Goal: Task Accomplishment & Management: Manage account settings

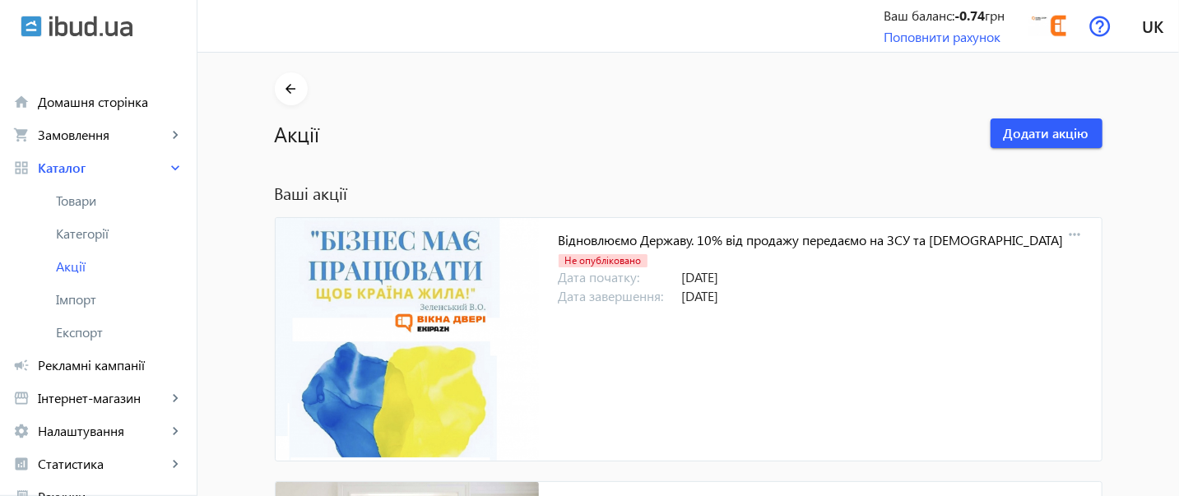
click at [891, 11] on div "Ваш баланс: -0.74 грн" at bounding box center [943, 16] width 121 height 18
click at [883, 39] on link "Поповнити рахунок" at bounding box center [941, 36] width 117 height 17
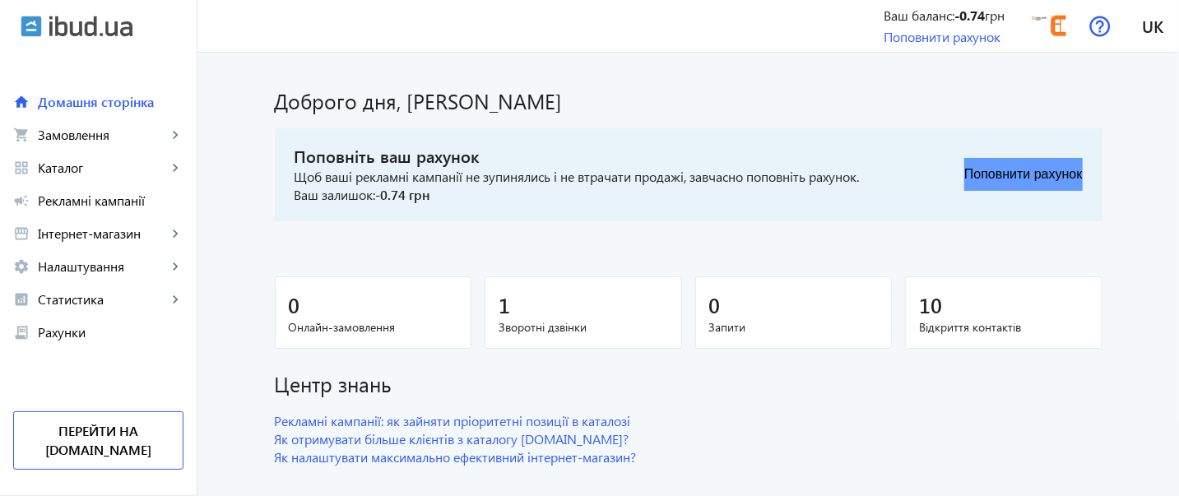
click at [975, 172] on button "Поповнити рахунок" at bounding box center [1023, 174] width 118 height 33
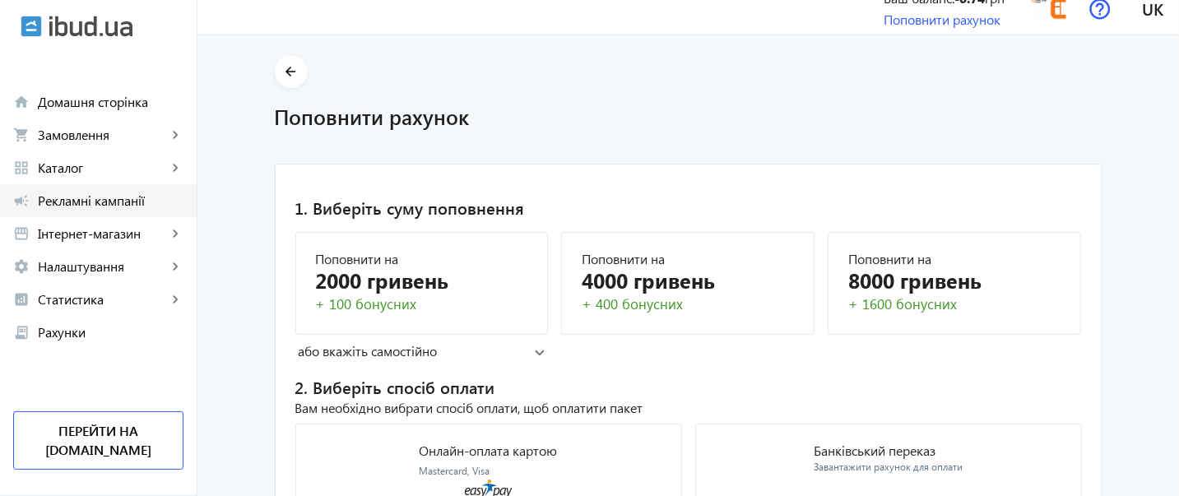
scroll to position [16, 0]
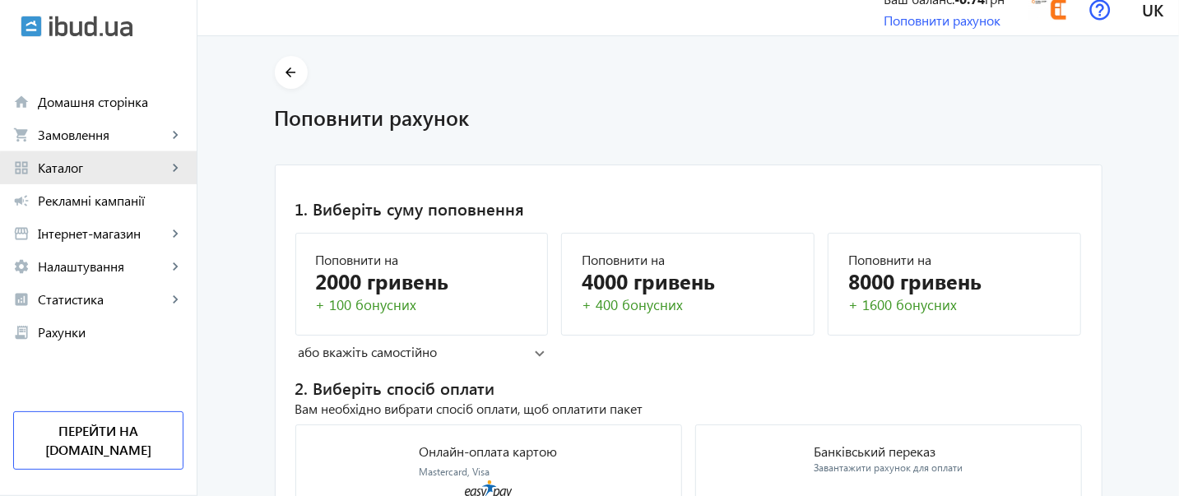
click at [106, 177] on link "grid_view Каталог keyboard_arrow_right" at bounding box center [98, 167] width 197 height 33
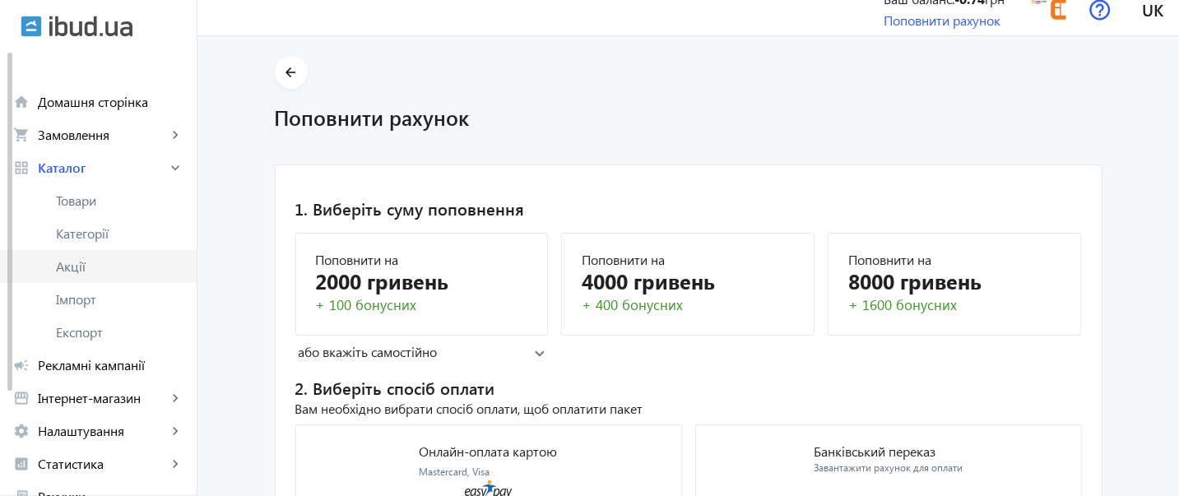
click at [56, 266] on span "Акції" at bounding box center [119, 266] width 127 height 16
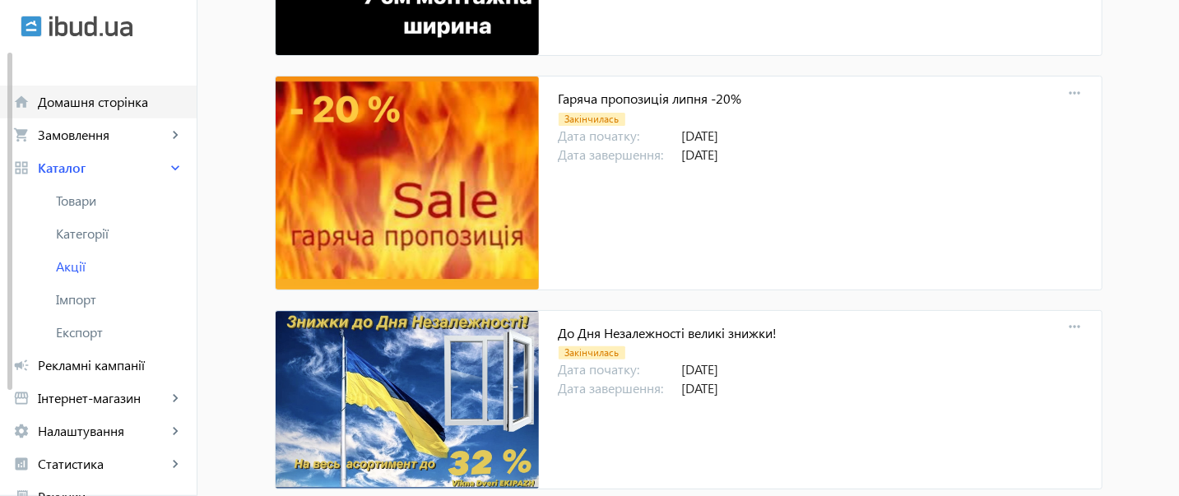
scroll to position [3691, 0]
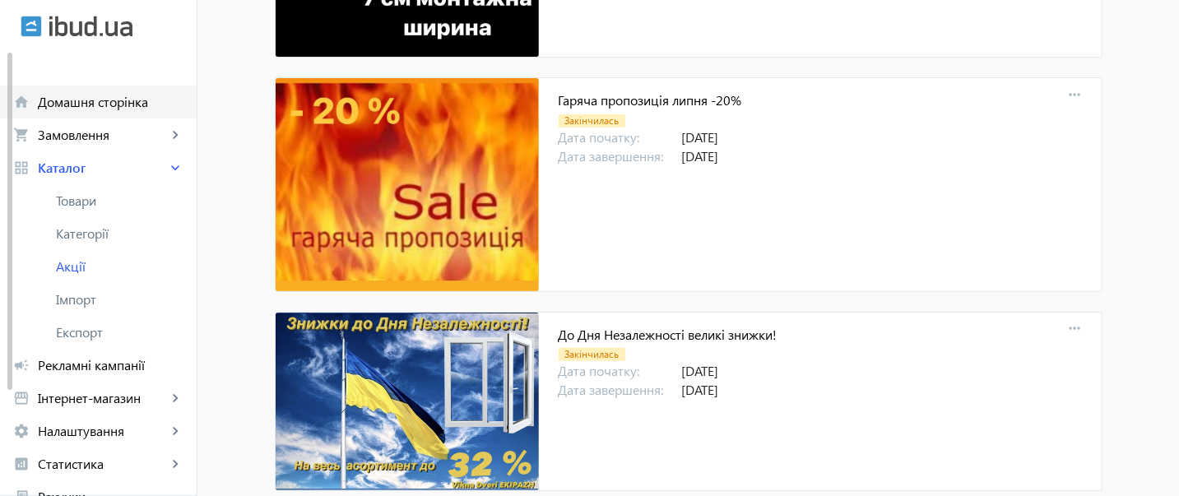
click at [136, 94] on span "Домашня сторінка" at bounding box center [111, 102] width 146 height 16
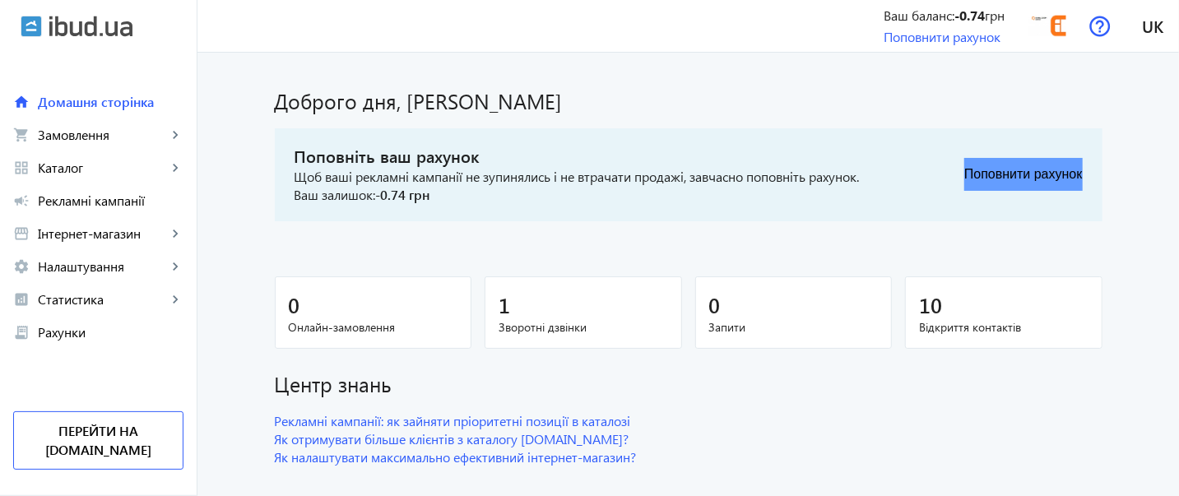
click at [1041, 177] on button "Поповнити рахунок" at bounding box center [1023, 174] width 118 height 33
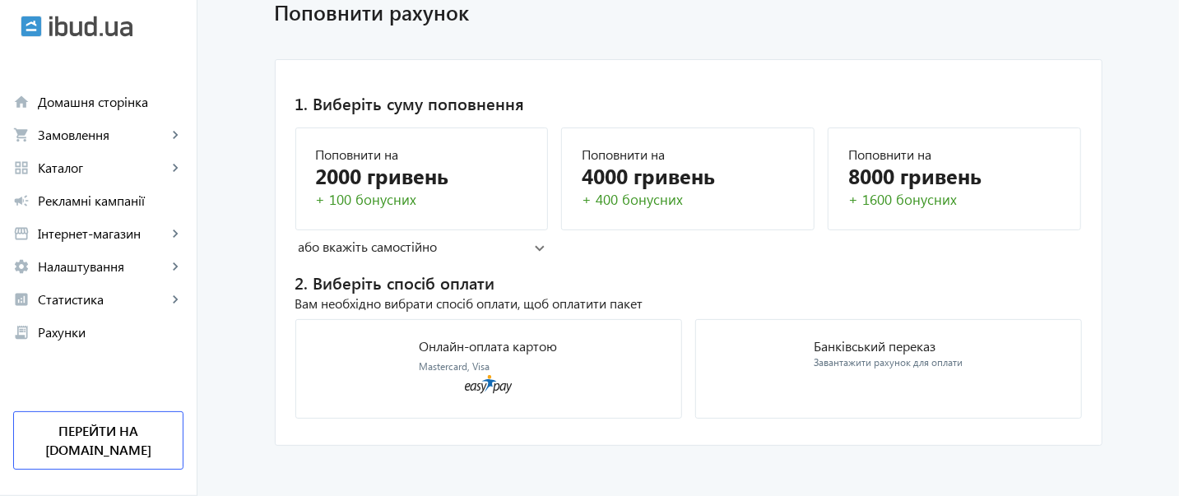
scroll to position [126, 0]
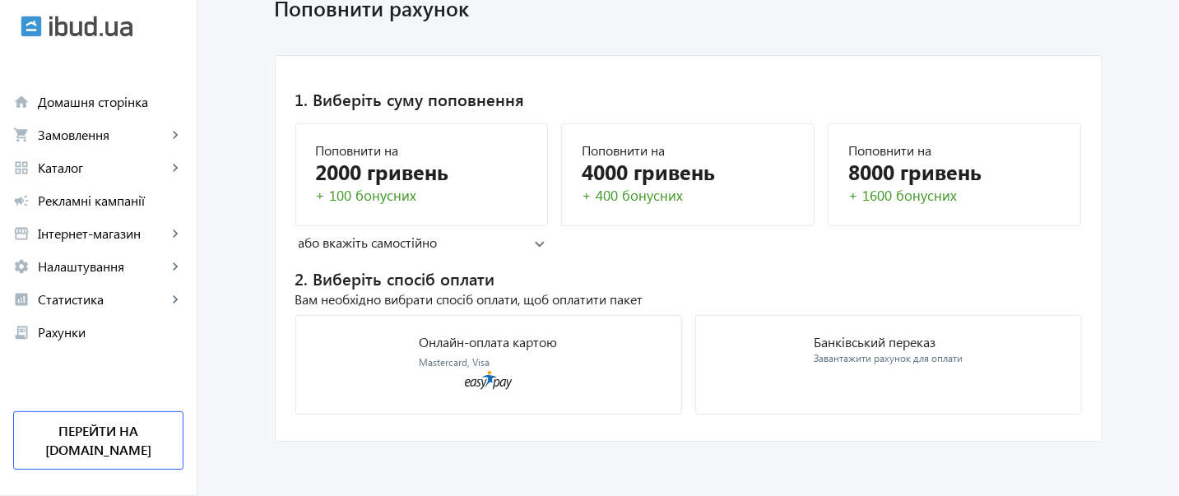
click at [368, 244] on mat-panel-title "або вкажіть самостійно" at bounding box center [417, 243] width 237 height 18
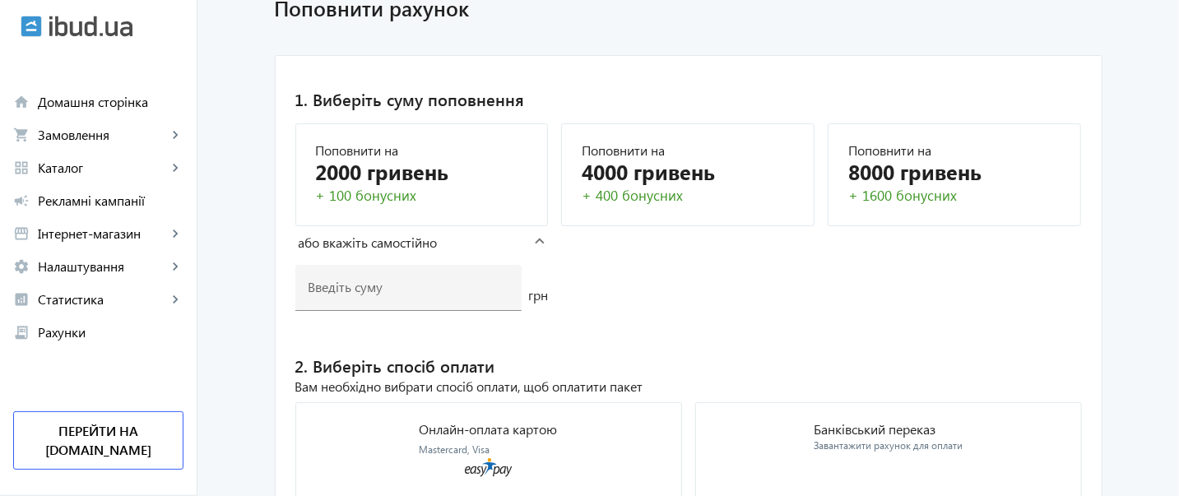
click at [368, 244] on mat-panel-title "або вкажіть самостійно" at bounding box center [417, 243] width 237 height 18
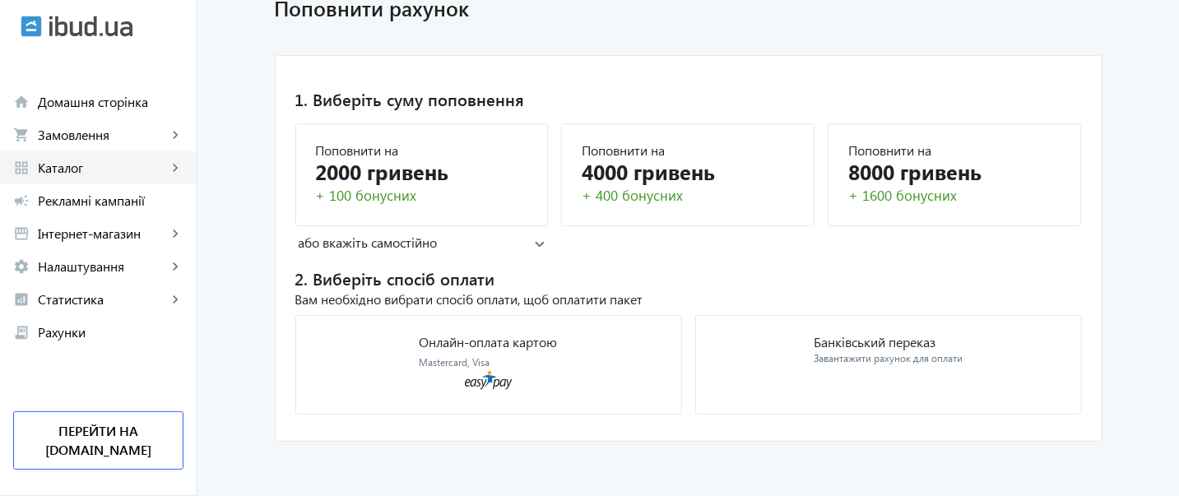
click at [44, 174] on span "Каталог" at bounding box center [102, 168] width 129 height 16
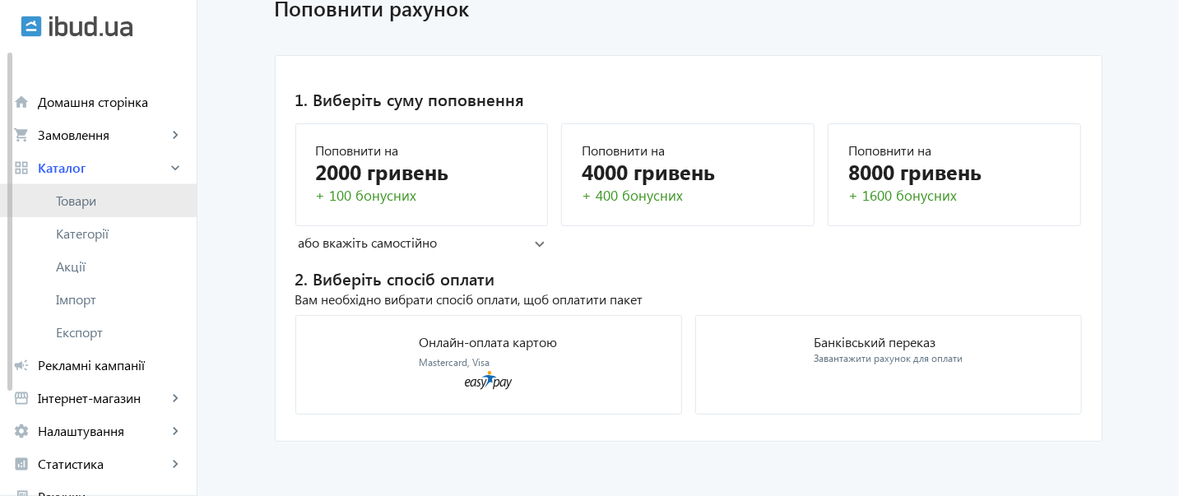
click at [60, 209] on link "Товари" at bounding box center [98, 200] width 197 height 33
